Goal: Information Seeking & Learning: Understand process/instructions

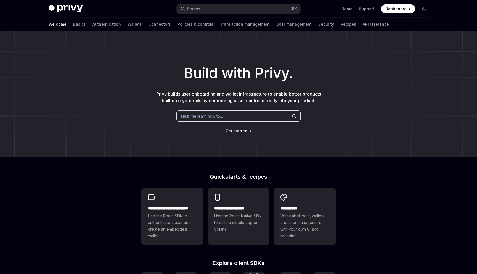
click at [207, 14] on div "Privy Docs home page Search... ⌘ K Demo Support Dashboard Dashboard Search..." at bounding box center [239, 9] width 380 height 18
click at [207, 12] on button "Search... ⌘ K" at bounding box center [239, 9] width 124 height 10
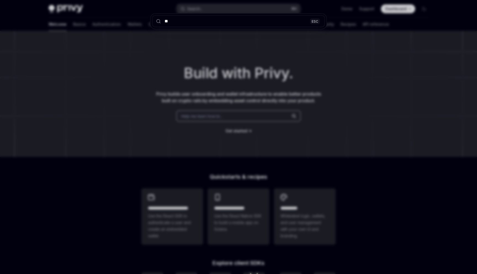
type input "***"
type textarea "*"
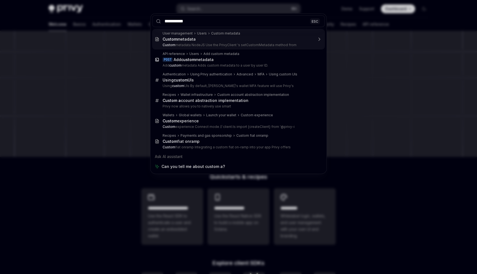
type input "**********"
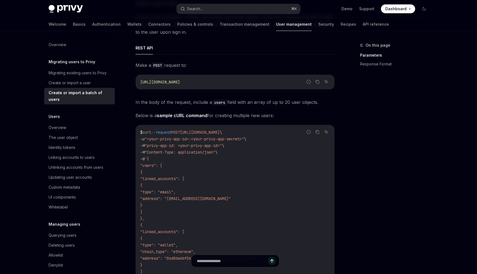
scroll to position [71, 0]
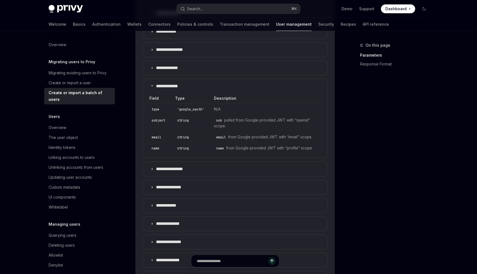
scroll to position [412, 0]
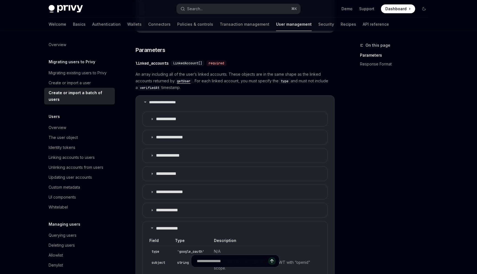
type textarea "*"
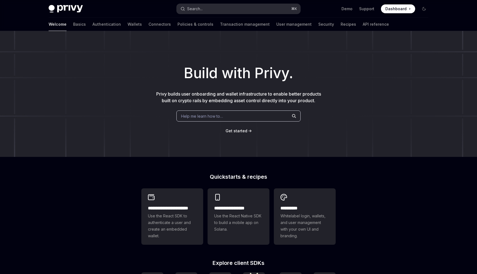
click at [202, 12] on div "Search..." at bounding box center [194, 9] width 15 height 7
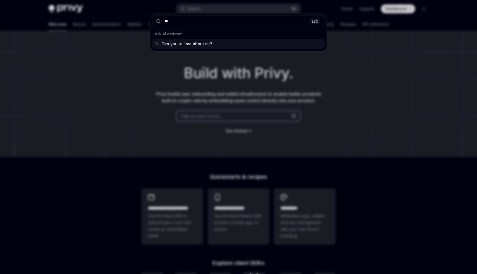
type input "***"
type textarea "*"
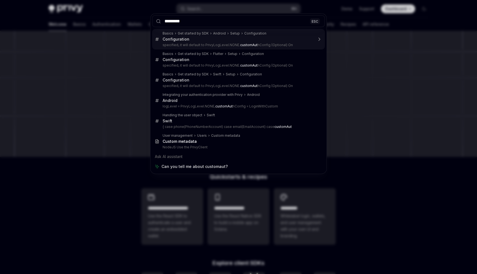
type input "**********"
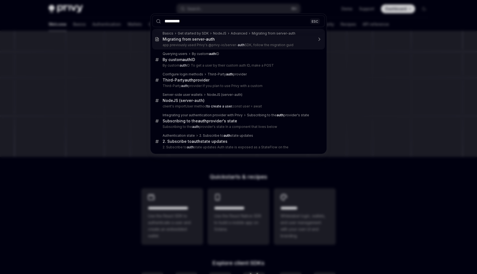
type input "**********"
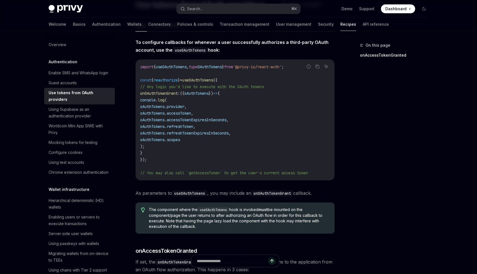
scroll to position [113, 0]
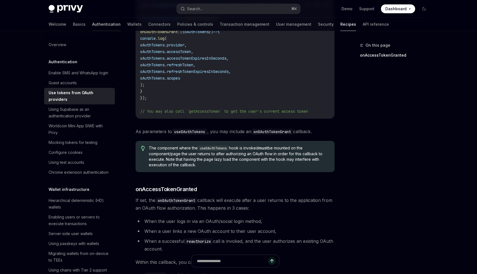
click at [92, 23] on link "Authentication" at bounding box center [106, 24] width 28 height 13
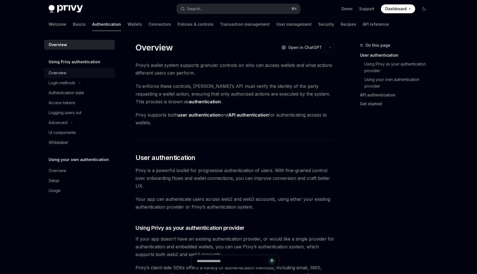
click at [64, 78] on link "Overview" at bounding box center [79, 73] width 71 height 10
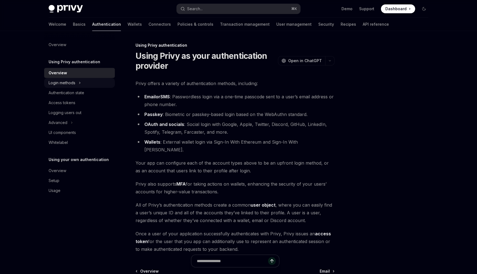
click at [65, 81] on div "Login methods" at bounding box center [62, 82] width 27 height 7
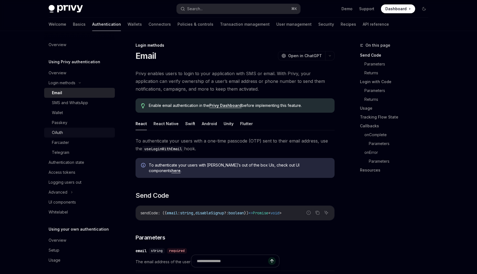
click at [66, 133] on div "OAuth" at bounding box center [82, 132] width 60 height 7
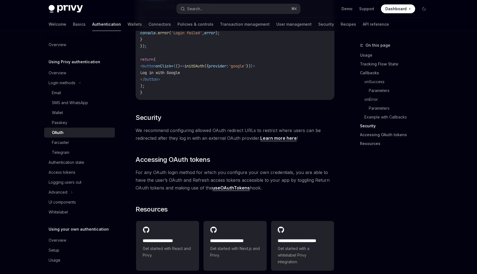
scroll to position [1189, 0]
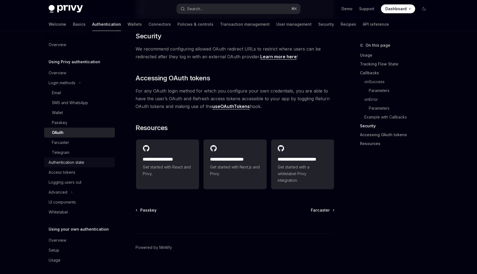
click at [68, 165] on div "Authentication state" at bounding box center [67, 162] width 36 height 7
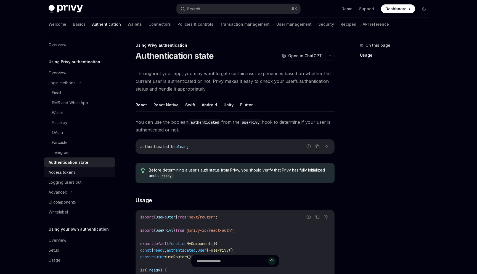
click at [69, 169] on div "Access tokens" at bounding box center [62, 172] width 27 height 7
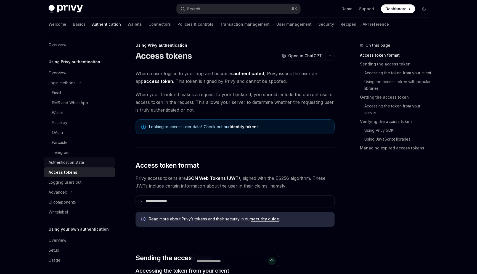
click at [70, 158] on link "Authentication state" at bounding box center [79, 162] width 71 height 10
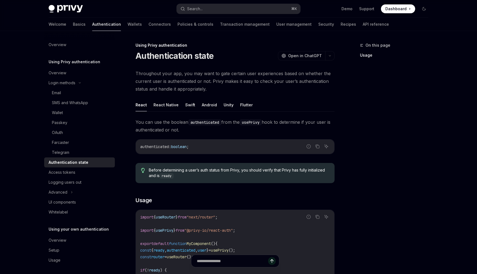
click at [70, 166] on link "Authentication state" at bounding box center [79, 162] width 71 height 10
click at [70, 170] on div "Access tokens" at bounding box center [62, 172] width 27 height 7
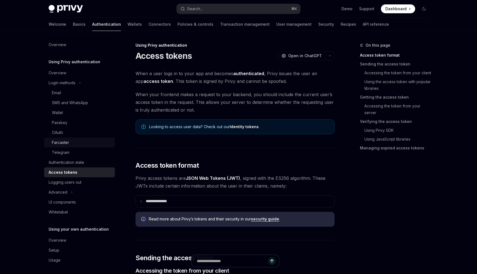
click at [64, 142] on div "Farcaster" at bounding box center [60, 142] width 17 height 7
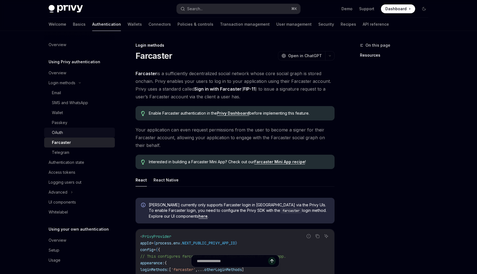
click at [64, 127] on link "OAuth" at bounding box center [79, 132] width 71 height 10
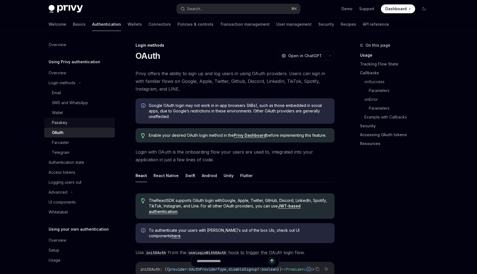
click at [67, 120] on div "Passkey" at bounding box center [82, 122] width 60 height 7
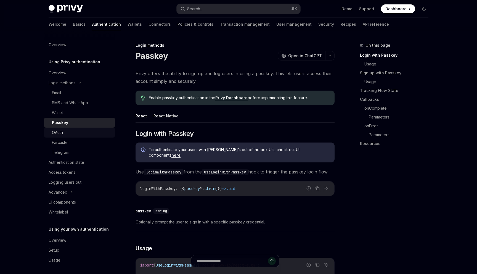
click at [68, 128] on link "OAuth" at bounding box center [79, 132] width 71 height 10
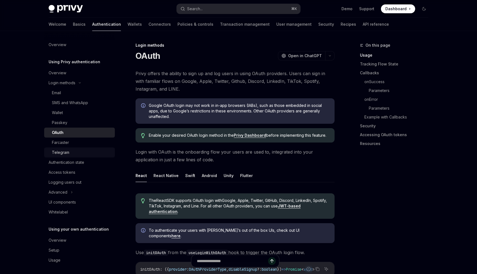
scroll to position [2, 0]
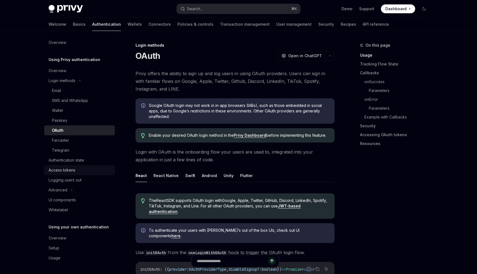
click at [71, 169] on div "Access tokens" at bounding box center [62, 170] width 27 height 7
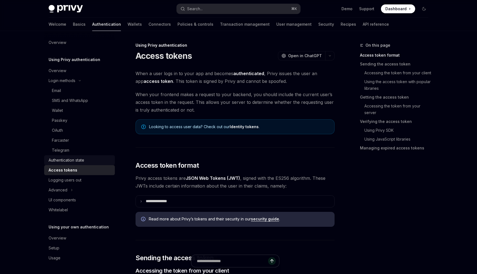
click at [70, 161] on div "Authentication state" at bounding box center [67, 160] width 36 height 7
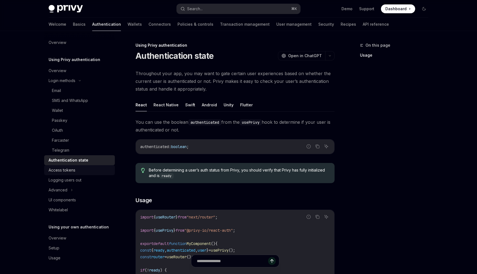
click at [71, 169] on div "Access tokens" at bounding box center [62, 170] width 27 height 7
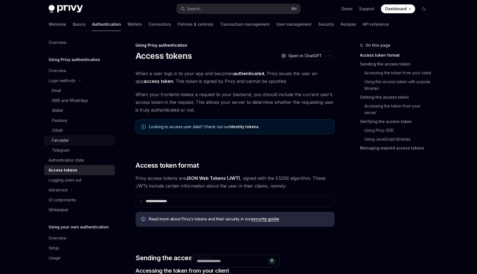
click at [73, 138] on div "Farcaster" at bounding box center [82, 140] width 60 height 7
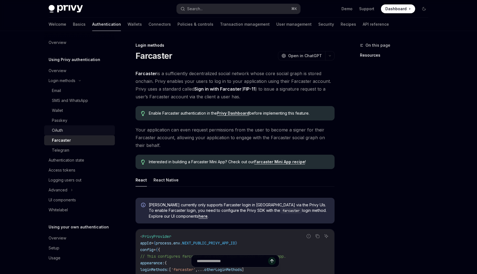
click at [70, 127] on div "OAuth" at bounding box center [82, 130] width 60 height 7
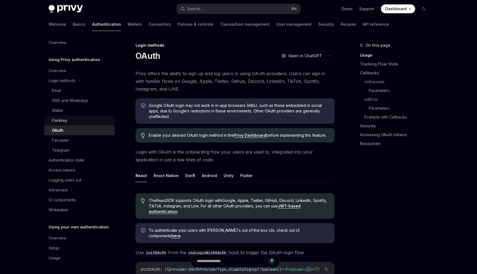
click at [70, 118] on div "Passkey" at bounding box center [82, 120] width 60 height 7
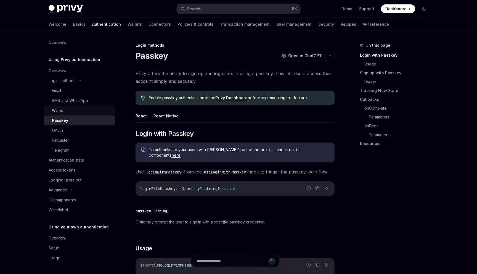
click at [70, 109] on div "Wallet" at bounding box center [82, 110] width 60 height 7
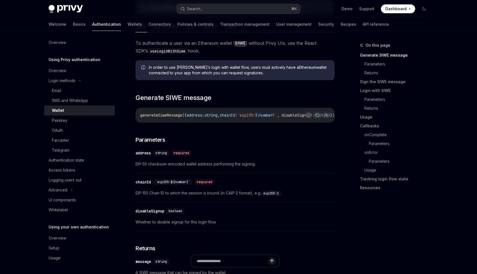
scroll to position [102, 0]
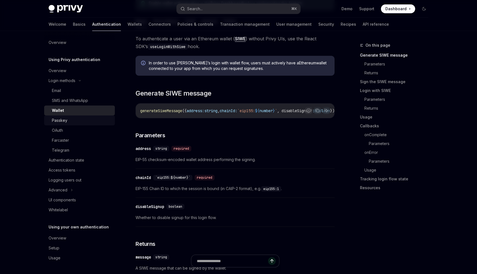
click at [69, 120] on div "Passkey" at bounding box center [82, 120] width 60 height 7
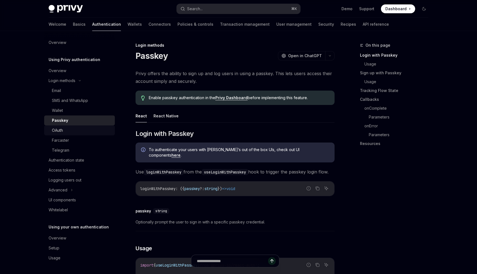
click at [69, 127] on div "OAuth" at bounding box center [82, 130] width 60 height 7
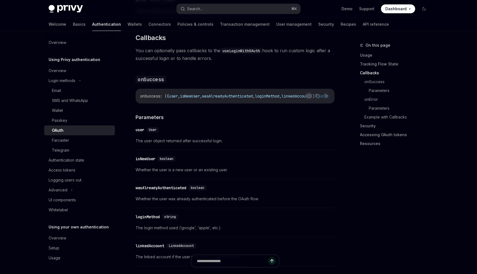
click at [231, 195] on span "Whether the user was already authenticated before the OAuth flow." at bounding box center [234, 198] width 199 height 7
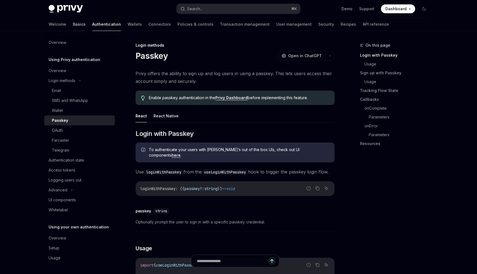
click at [73, 23] on link "Basics" at bounding box center [79, 24] width 13 height 13
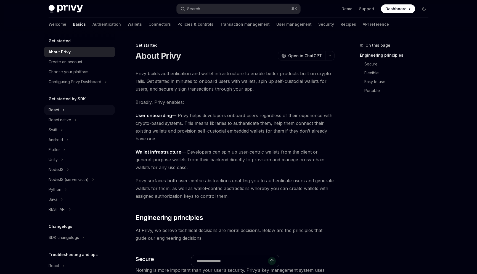
click at [62, 112] on div "React" at bounding box center [79, 110] width 71 height 10
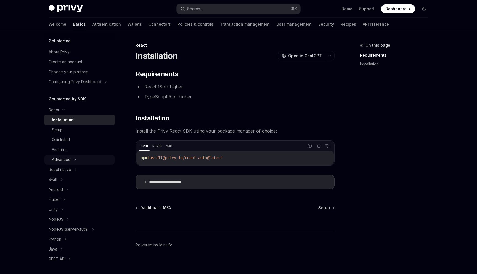
click at [65, 158] on div "Advanced" at bounding box center [61, 159] width 19 height 7
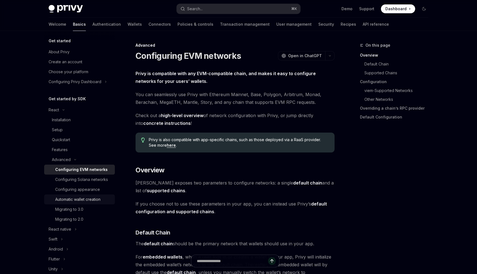
click at [80, 201] on div "Automatic wallet creation" at bounding box center [77, 199] width 45 height 7
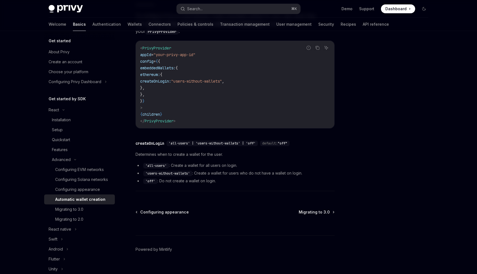
scroll to position [160, 0]
click at [74, 190] on div "Configuring appearance" at bounding box center [77, 189] width 45 height 7
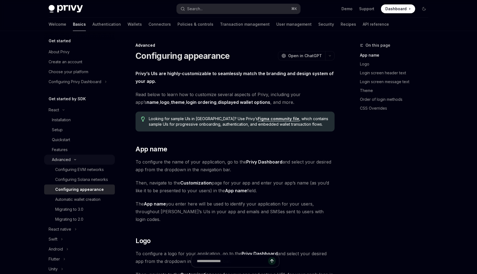
click at [71, 156] on div "Advanced" at bounding box center [79, 159] width 71 height 10
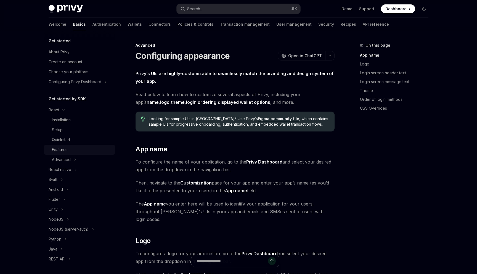
click at [71, 150] on div "Features" at bounding box center [82, 149] width 60 height 7
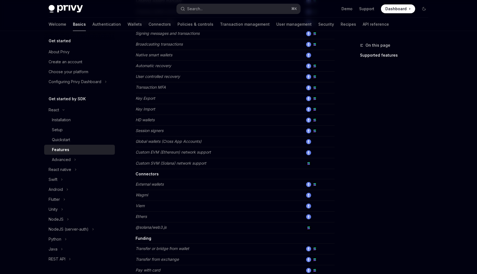
scroll to position [279, 0]
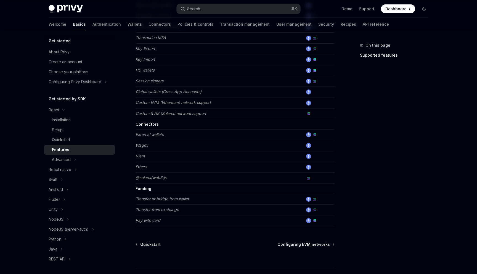
click at [164, 146] on td "Wagmi" at bounding box center [219, 145] width 168 height 11
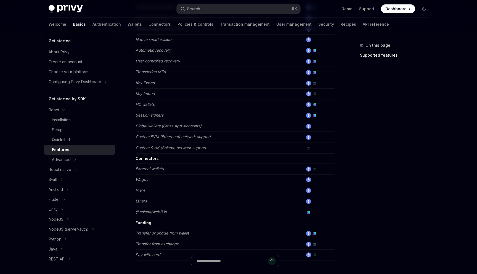
scroll to position [42, 0]
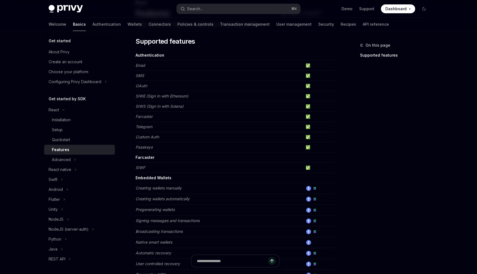
click at [148, 135] on em "Custom Auth" at bounding box center [146, 136] width 23 height 5
click at [66, 142] on div "Quickstart" at bounding box center [61, 139] width 18 height 7
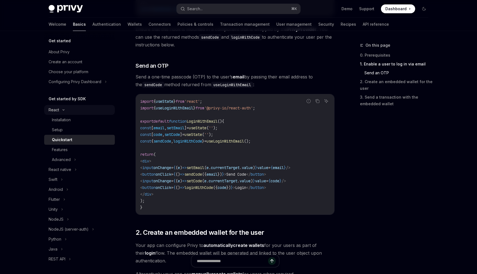
scroll to position [164, 0]
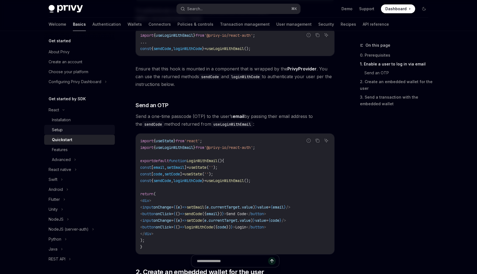
click at [76, 129] on div "Setup" at bounding box center [82, 129] width 60 height 7
type textarea "*"
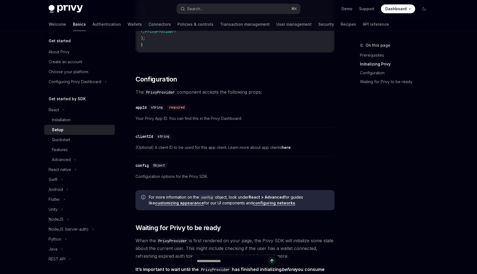
scroll to position [331, 0]
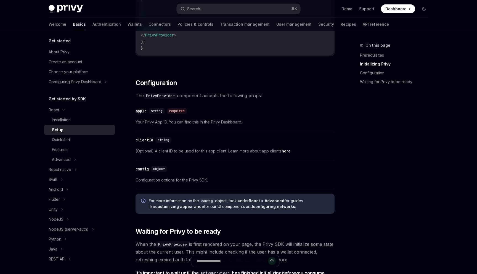
click at [164, 94] on code "PrivyProvider" at bounding box center [160, 96] width 33 height 6
copy code "PrivyProvider"
click at [215, 9] on button "Search... ⌘ K" at bounding box center [239, 9] width 124 height 10
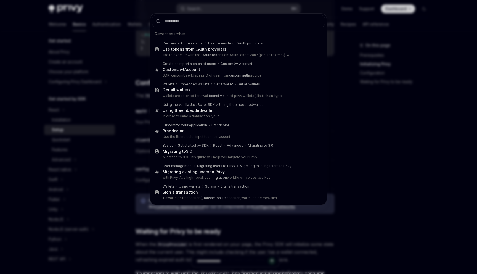
type input "**********"
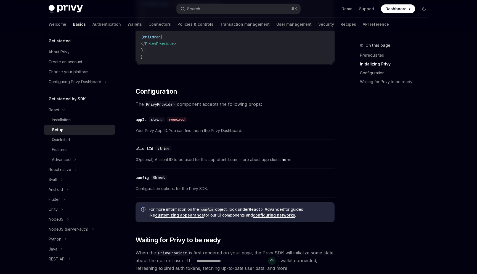
scroll to position [448, 0]
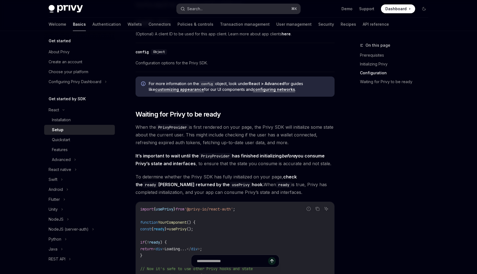
click at [209, 9] on button "Search... ⌘ K" at bounding box center [239, 9] width 124 height 10
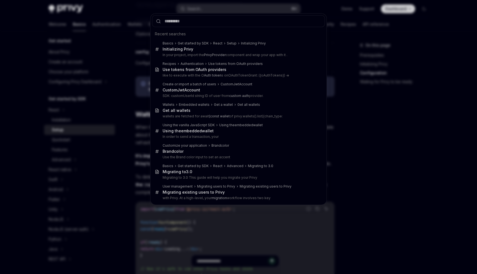
type input "**********"
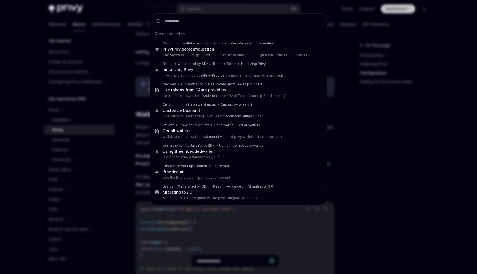
type textarea "*"
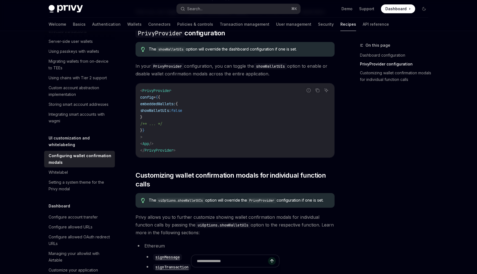
scroll to position [151, 0]
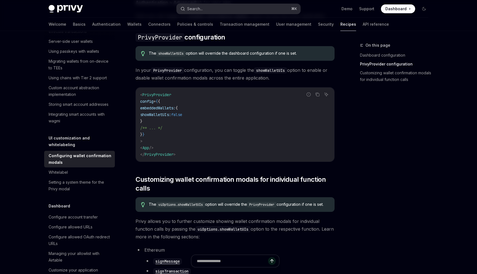
click at [207, 8] on button "Search... ⌘ K" at bounding box center [239, 9] width 124 height 10
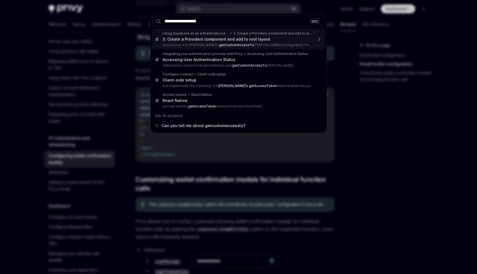
type input "**********"
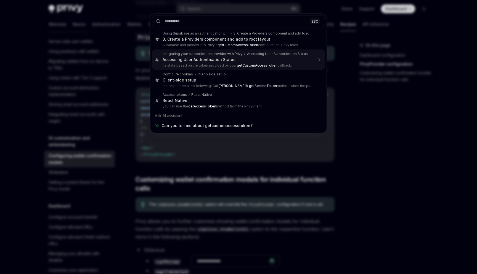
type textarea "*"
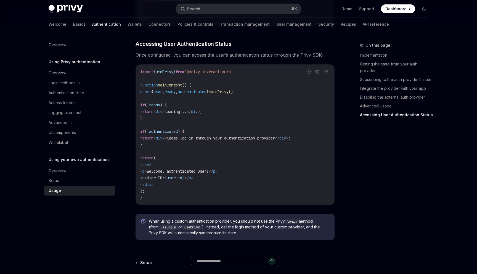
click at [207, 11] on button "Search... ⌘ K" at bounding box center [239, 9] width 124 height 10
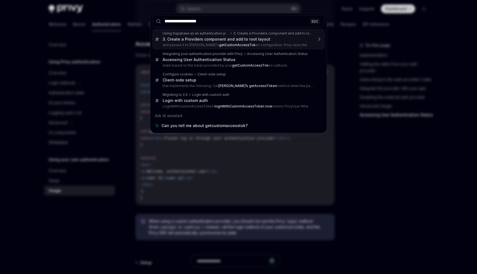
type input "**********"
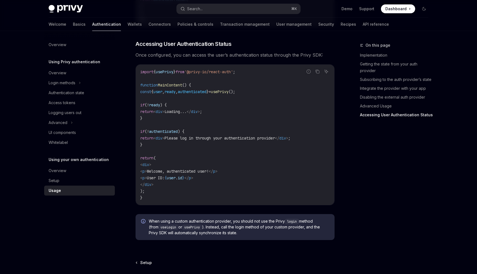
scroll to position [1139, 0]
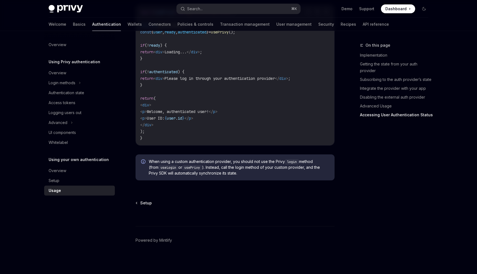
click at [210, 73] on code "import { usePrivy } from '@privy-io/react-auth' ; function MainContent () { con…" at bounding box center [235, 75] width 190 height 132
click at [198, 11] on div "Search..." at bounding box center [194, 9] width 15 height 7
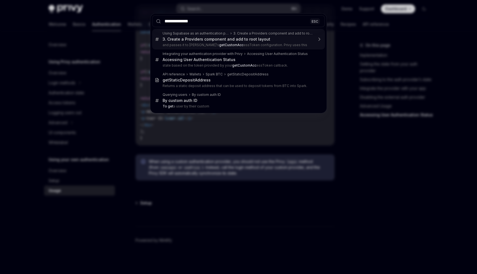
type input "**********"
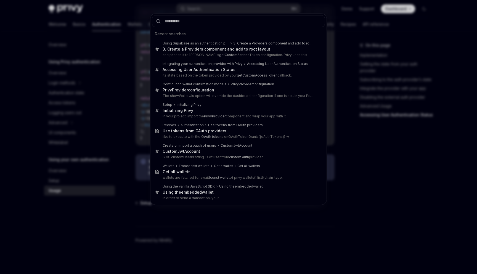
type textarea "*"
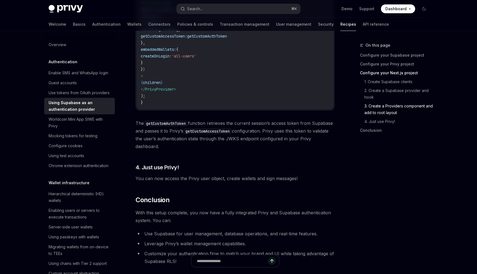
scroll to position [1328, 0]
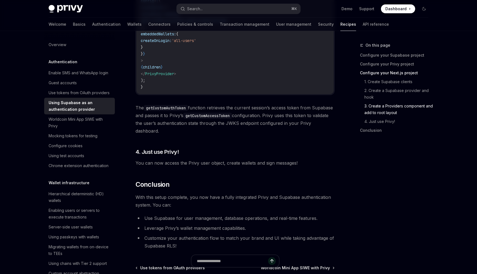
click at [214, 116] on code "getCustomAccessToken" at bounding box center [207, 116] width 49 height 6
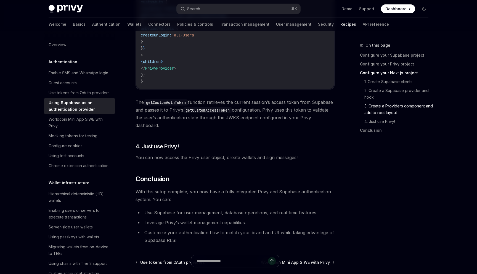
click at [216, 116] on span "The getCustomAuthToken function retrieves the current session’s access token fr…" at bounding box center [234, 113] width 199 height 31
drag, startPoint x: 216, startPoint y: 116, endPoint x: 220, endPoint y: 117, distance: 4.2
click at [220, 117] on span "The getCustomAuthToken function retrieves the current session’s access token fr…" at bounding box center [234, 113] width 199 height 31
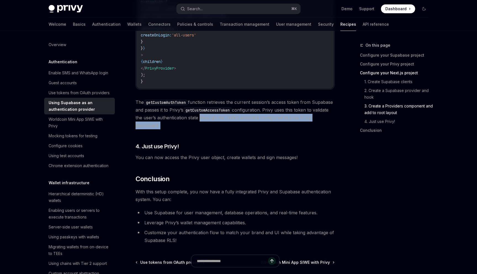
drag, startPoint x: 220, startPoint y: 117, endPoint x: 252, endPoint y: 126, distance: 33.4
click at [252, 126] on span "The getCustomAuthToken function retrieves the current session’s access token fr…" at bounding box center [234, 113] width 199 height 31
drag, startPoint x: 252, startPoint y: 126, endPoint x: 269, endPoint y: 118, distance: 18.0
click at [269, 118] on span "The getCustomAuthToken function retrieves the current session’s access token fr…" at bounding box center [234, 113] width 199 height 31
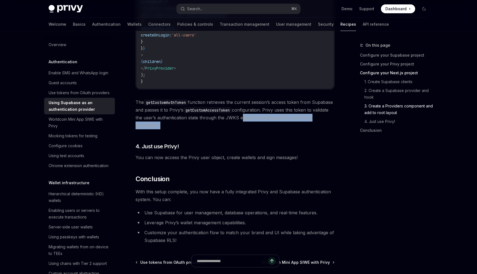
click at [269, 118] on span "The getCustomAuthToken function retrieves the current session’s access token fr…" at bounding box center [234, 113] width 199 height 31
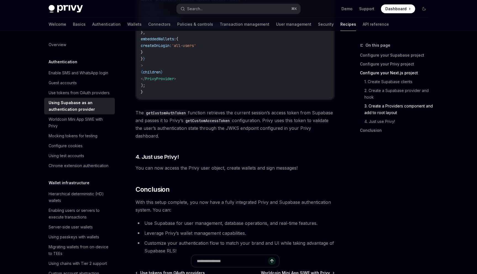
scroll to position [1316, 0]
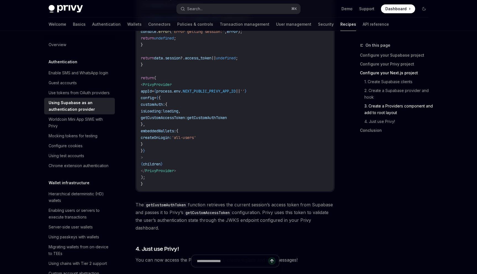
scroll to position [1236, 0]
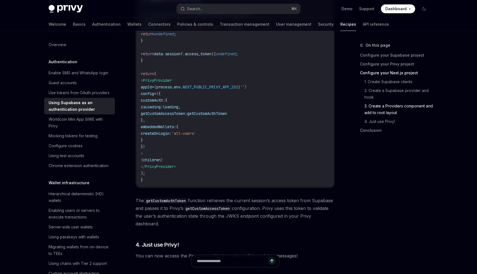
click at [227, 116] on span "getCustomAuthToken" at bounding box center [207, 113] width 40 height 5
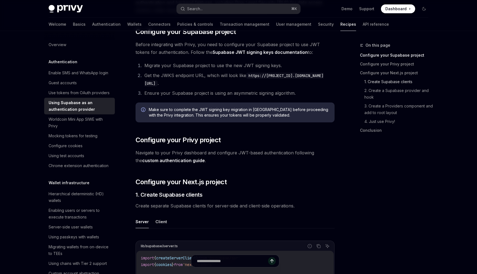
scroll to position [97, 0]
click at [211, 86] on li "Get the JWKS endpoint URL, which will look like https://[PROJECT_ID].supabase.c…" at bounding box center [239, 78] width 192 height 15
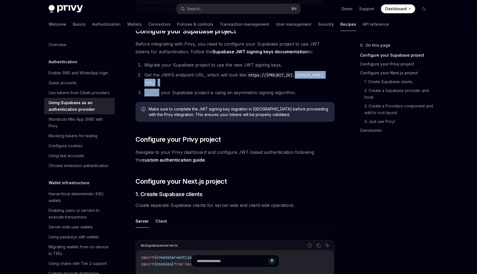
drag, startPoint x: 211, startPoint y: 86, endPoint x: 232, endPoint y: 87, distance: 21.3
click at [233, 87] on ol "Migrate your Supabase project to use the new JWT signing keys. Get the JWKS end…" at bounding box center [234, 78] width 199 height 35
click at [232, 87] on ol "Migrate your Supabase project to use the new JWT signing keys. Get the JWKS end…" at bounding box center [234, 78] width 199 height 35
click at [228, 84] on code "https://[PROJECT_ID].supabase.co/auth/v1/.well-known/jwks.json" at bounding box center [233, 79] width 179 height 14
drag, startPoint x: 228, startPoint y: 84, endPoint x: 231, endPoint y: 85, distance: 3.0
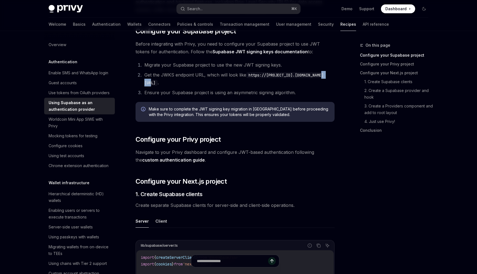
click at [231, 85] on code "https://[PROJECT_ID].supabase.co/auth/v1/.well-known/jwks.json" at bounding box center [233, 79] width 179 height 14
click at [191, 69] on ol "Migrate your Supabase project to use the new JWT signing keys. Get the JWKS end…" at bounding box center [234, 78] width 199 height 35
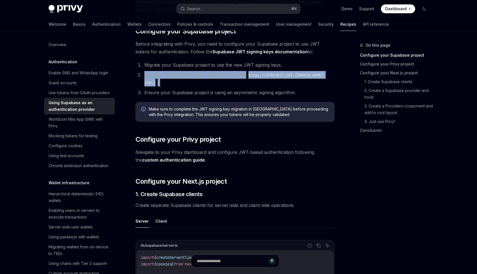
drag, startPoint x: 191, startPoint y: 69, endPoint x: 189, endPoint y: 66, distance: 3.0
click at [189, 66] on ol "Migrate your Supabase project to use the new JWT signing keys. Get the JWKS end…" at bounding box center [234, 78] width 199 height 35
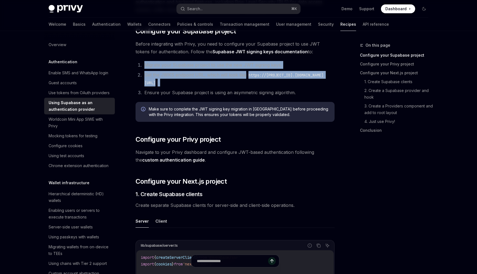
click at [189, 66] on li "Migrate your Supabase project to use the new JWT signing keys." at bounding box center [239, 65] width 192 height 8
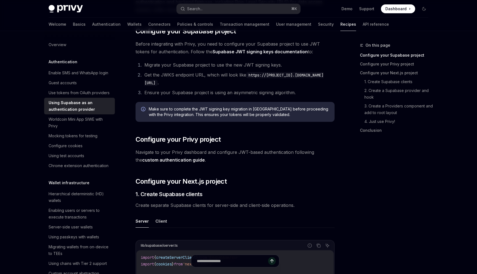
click at [273, 83] on code "https://[PROJECT_ID].supabase.co/auth/v1/.well-known/jwks.json" at bounding box center [233, 79] width 179 height 14
drag, startPoint x: 273, startPoint y: 83, endPoint x: 285, endPoint y: 82, distance: 12.1
click at [285, 83] on code "https://[PROJECT_ID].supabase.co/auth/v1/.well-known/jwks.json" at bounding box center [233, 79] width 179 height 14
copy code "jwks.json"
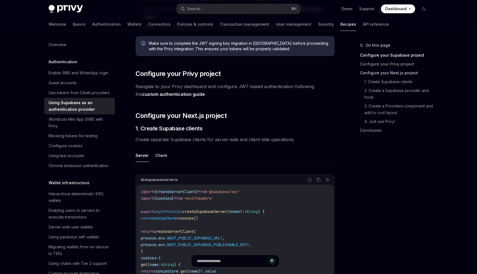
scroll to position [74, 0]
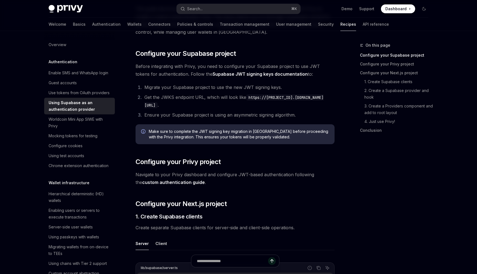
click at [257, 71] on link "Supabase JWT signing keys documentation" at bounding box center [259, 74] width 95 height 6
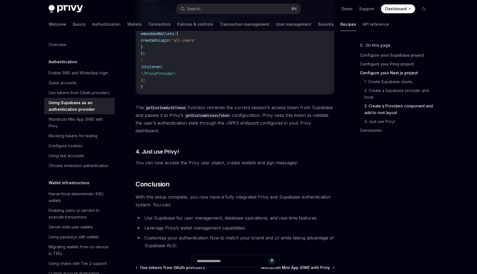
scroll to position [1332, 0]
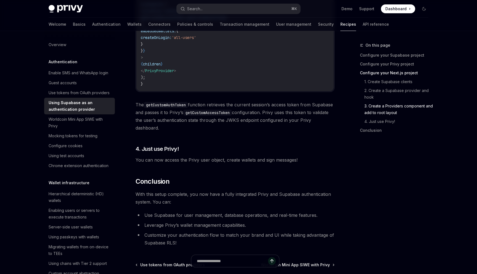
click at [296, 113] on span "The getCustomAuthToken function retrieves the current session’s access token fr…" at bounding box center [234, 116] width 199 height 31
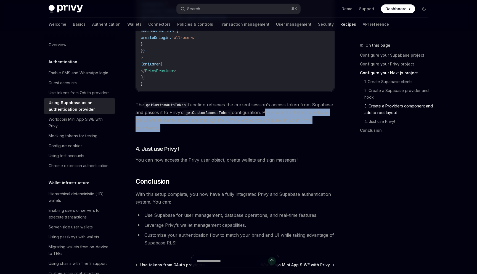
drag, startPoint x: 296, startPoint y: 113, endPoint x: 296, endPoint y: 128, distance: 15.7
click at [296, 128] on span "The getCustomAuthToken function retrieves the current session’s access token fr…" at bounding box center [234, 116] width 199 height 31
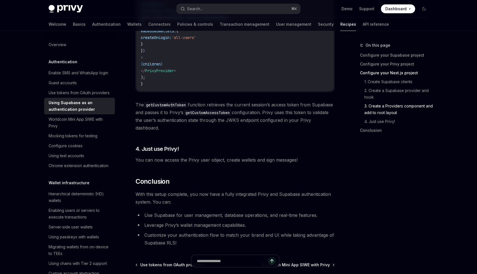
click at [296, 128] on span "The getCustomAuthToken function retrieves the current session’s access token fr…" at bounding box center [234, 116] width 199 height 31
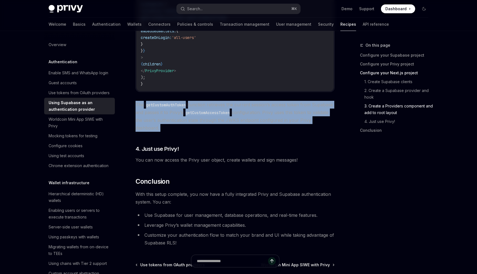
drag, startPoint x: 296, startPoint y: 128, endPoint x: 294, endPoint y: 145, distance: 17.0
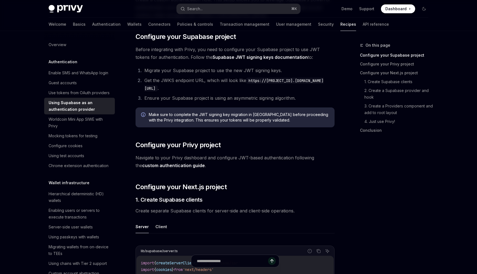
scroll to position [92, 0]
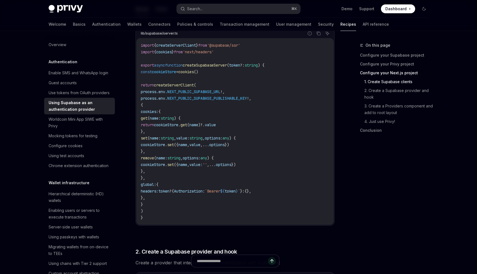
click at [278, 128] on code "import { createServerClient } from '@supabase/ssr' import { cookies } from 'nex…" at bounding box center [235, 131] width 188 height 179
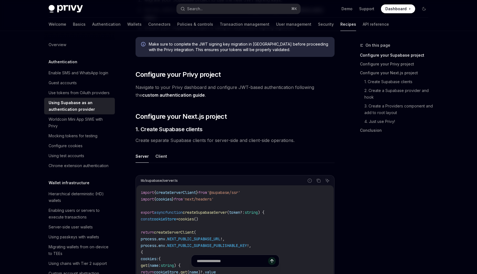
scroll to position [151, 0]
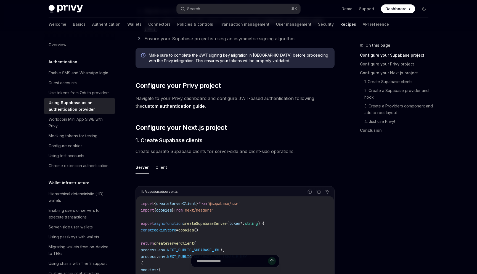
click at [308, 56] on span "Make sure to complete the JWT signing key migration in Supabase before proceedi…" at bounding box center [239, 57] width 180 height 11
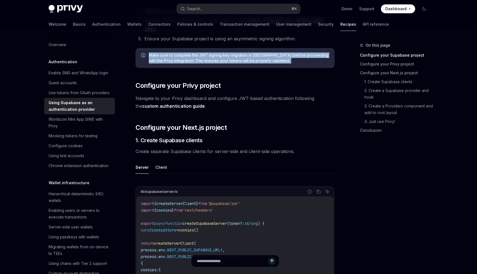
drag, startPoint x: 308, startPoint y: 56, endPoint x: 313, endPoint y: 63, distance: 8.0
click at [313, 63] on span "Make sure to complete the JWT signing key migration in Supabase before proceedi…" at bounding box center [239, 57] width 180 height 11
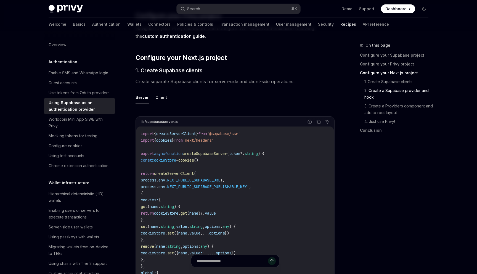
scroll to position [0, 0]
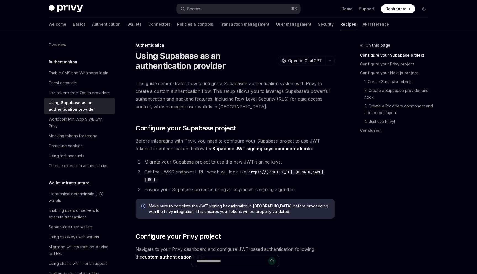
click at [223, 63] on h1 "Using Supabase as an authentication provider" at bounding box center [205, 61] width 140 height 20
click at [221, 63] on h1 "Using Supabase as an authentication provider" at bounding box center [205, 61] width 140 height 20
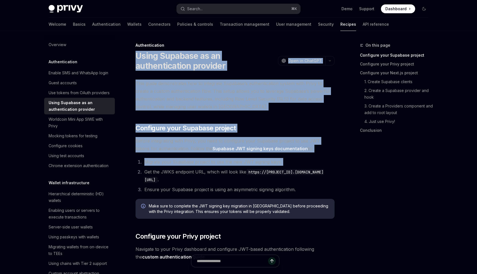
drag, startPoint x: 221, startPoint y: 63, endPoint x: 221, endPoint y: 152, distance: 89.4
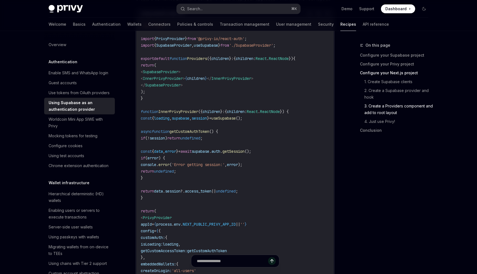
scroll to position [1395, 0]
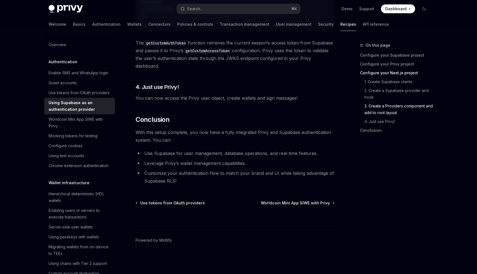
click at [223, 168] on ul "Use Supabase for user management, database operations, and real-time features. …" at bounding box center [234, 166] width 199 height 35
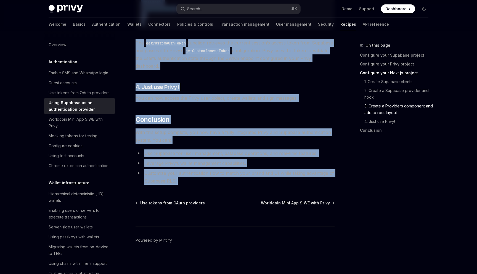
copy div "Using Supabase as an authentication provider OpenAI Open in ChatGPT OpenAI Open…"
